Goal: Check status: Check status

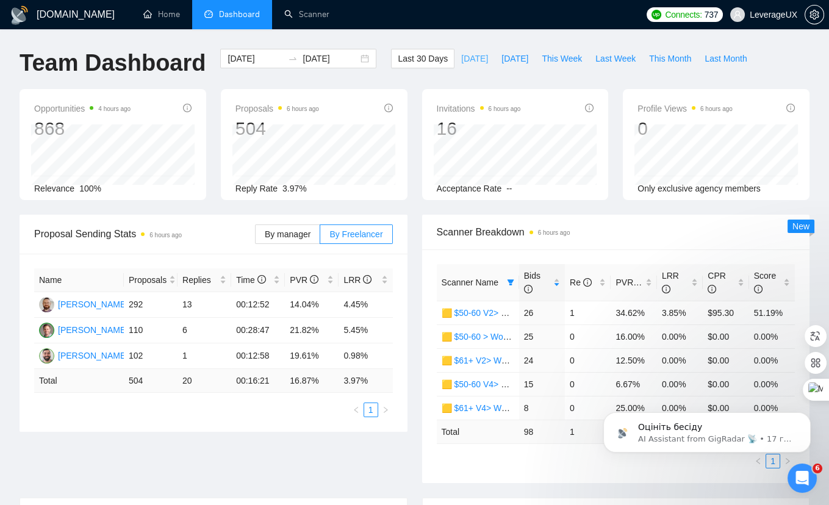
click at [470, 60] on span "[DATE]" at bounding box center [474, 58] width 27 height 13
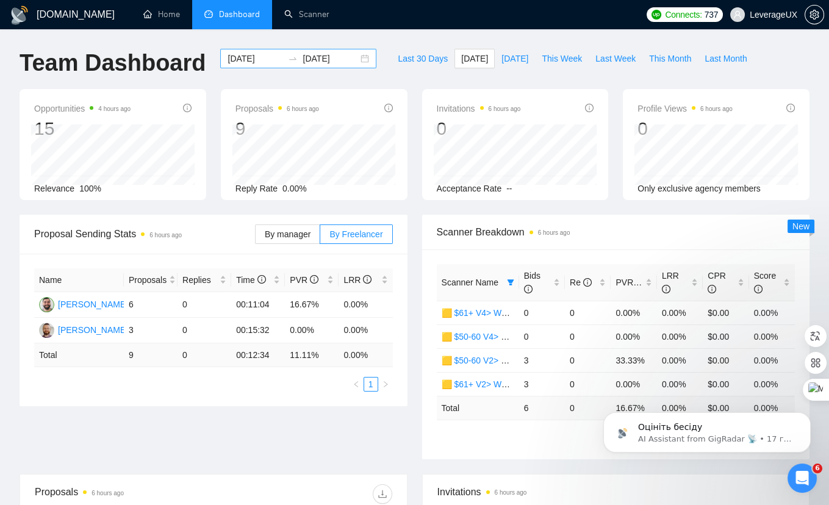
click at [353, 59] on div "[DATE] [DATE]" at bounding box center [298, 59] width 156 height 20
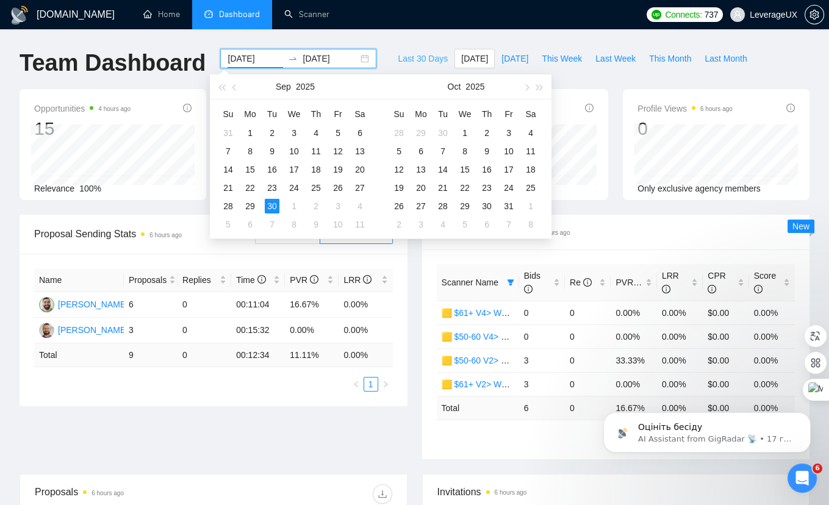
click at [415, 60] on span "Last 30 Days" at bounding box center [423, 58] width 50 height 13
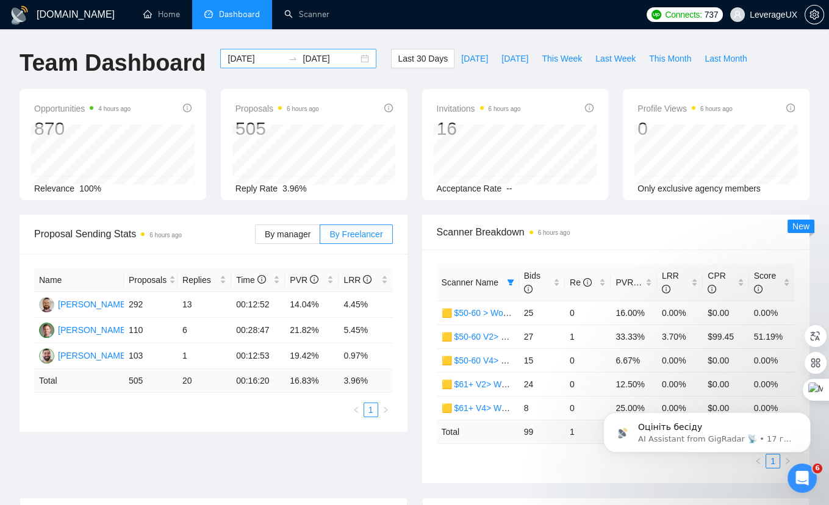
click at [356, 60] on div "[DATE] [DATE]" at bounding box center [298, 59] width 156 height 20
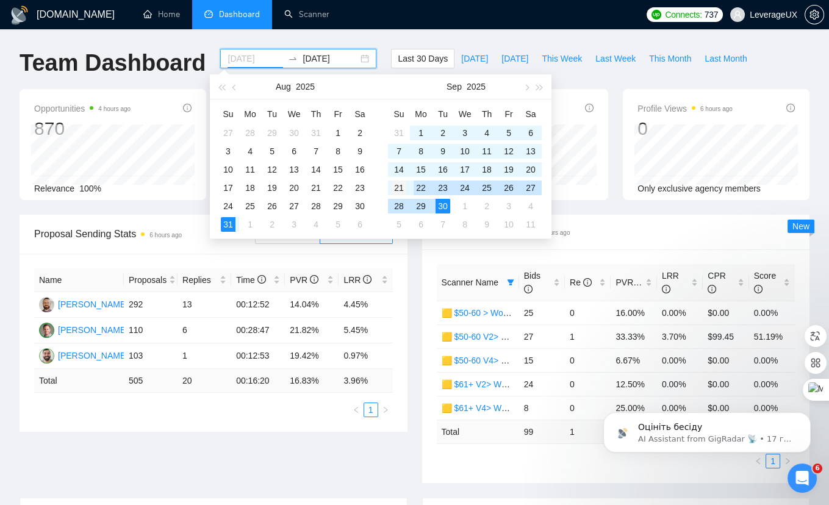
type input "[DATE]"
click at [400, 187] on div "21" at bounding box center [399, 188] width 15 height 15
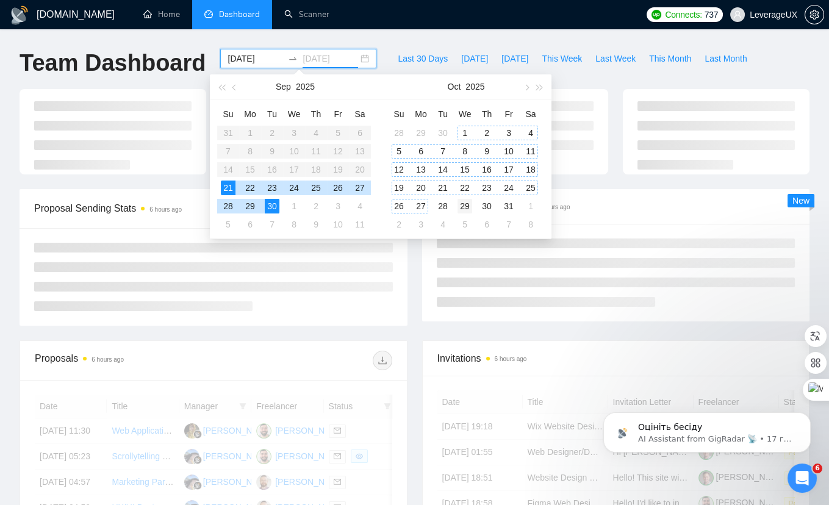
type input "[DATE]"
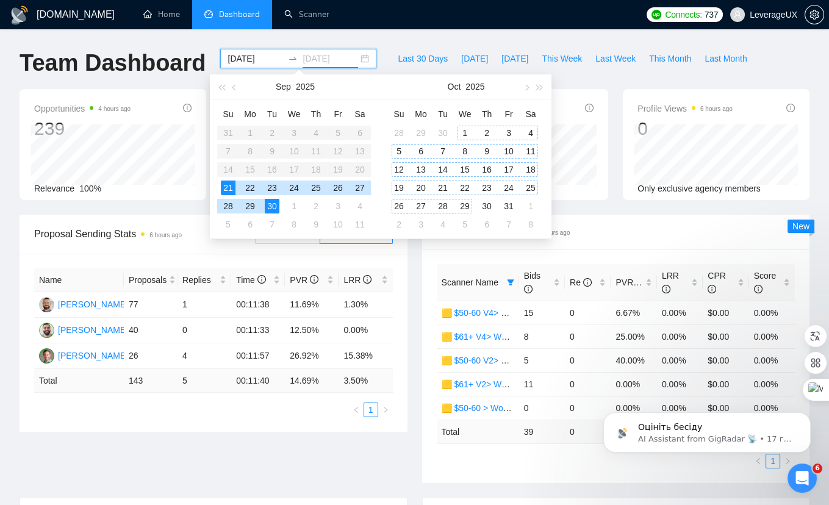
click at [459, 206] on div "29" at bounding box center [464, 206] width 15 height 15
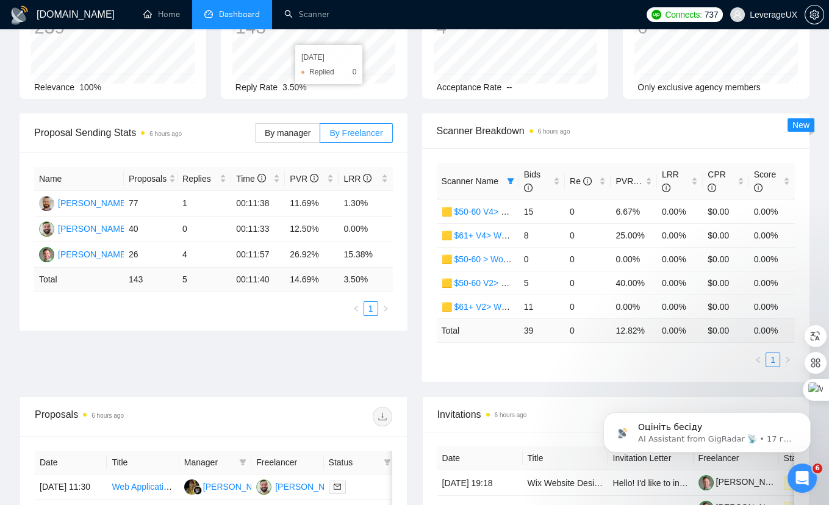
scroll to position [102, 0]
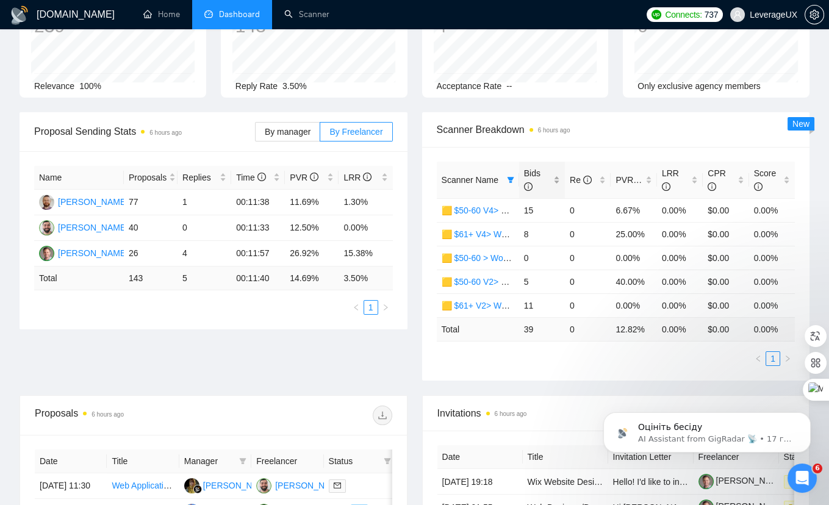
click at [532, 168] on span "Bids" at bounding box center [532, 179] width 16 height 23
